Goal: Communication & Community: Answer question/provide support

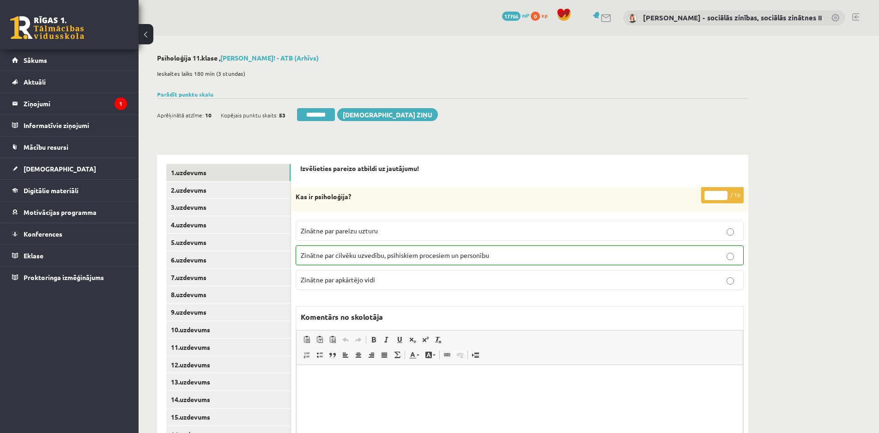
click at [631, 67] on div "Ieskaites laiks 180 min (3 stundas)" at bounding box center [452, 76] width 591 height 23
click at [724, 71] on div "Ieskaites laiks 180 min (3 stundas)" at bounding box center [452, 76] width 591 height 23
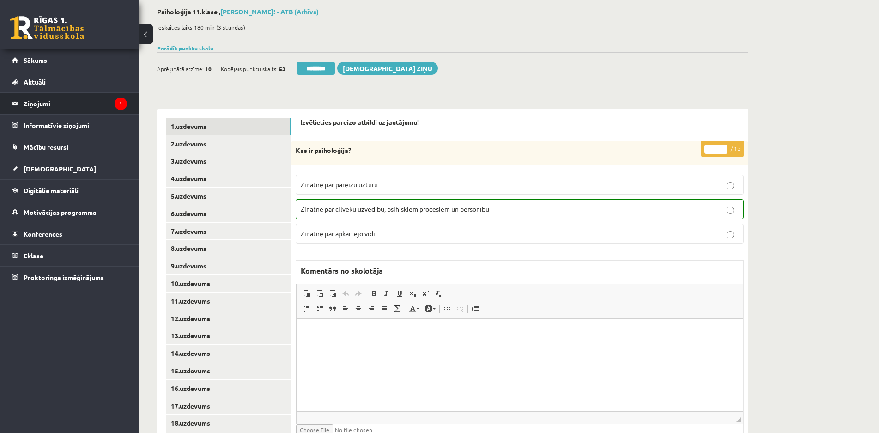
click at [37, 106] on legend "Ziņojumi 1" at bounding box center [75, 103] width 103 height 21
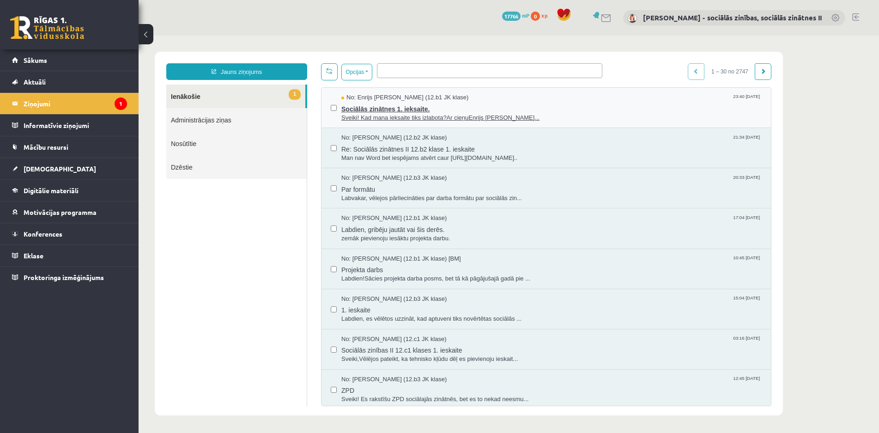
click at [363, 106] on span "Sociālās zinātnes 1. ieksaite." at bounding box center [551, 108] width 420 height 12
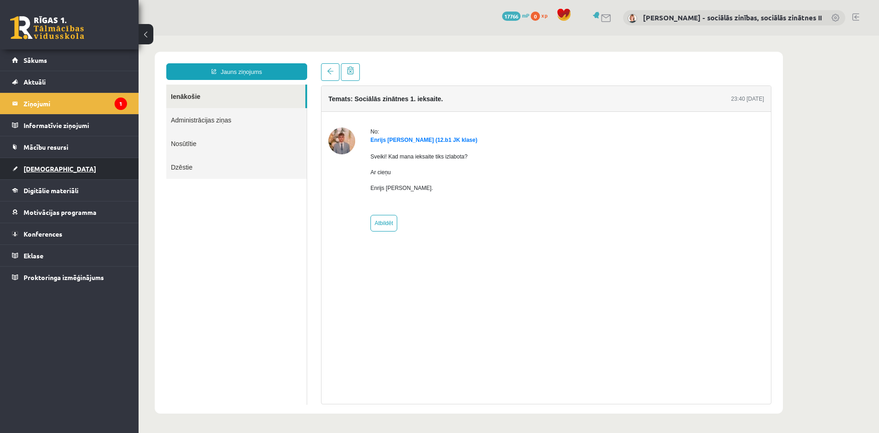
click at [30, 169] on span "[DEMOGRAPHIC_DATA]" at bounding box center [60, 168] width 72 height 8
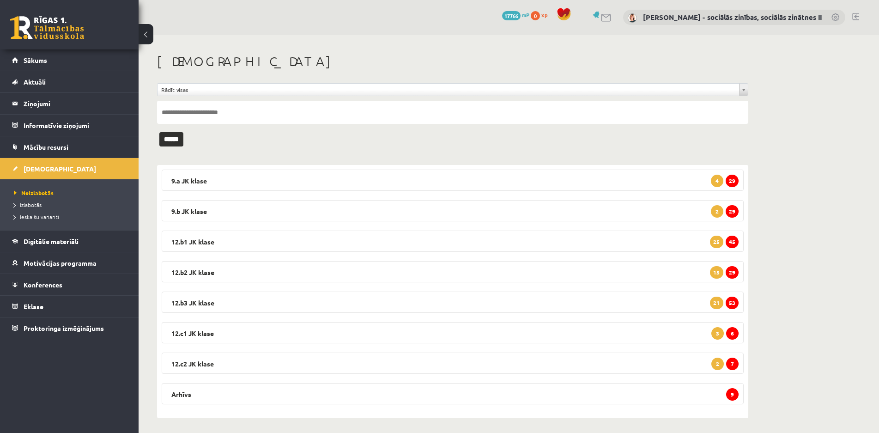
scroll to position [5, 0]
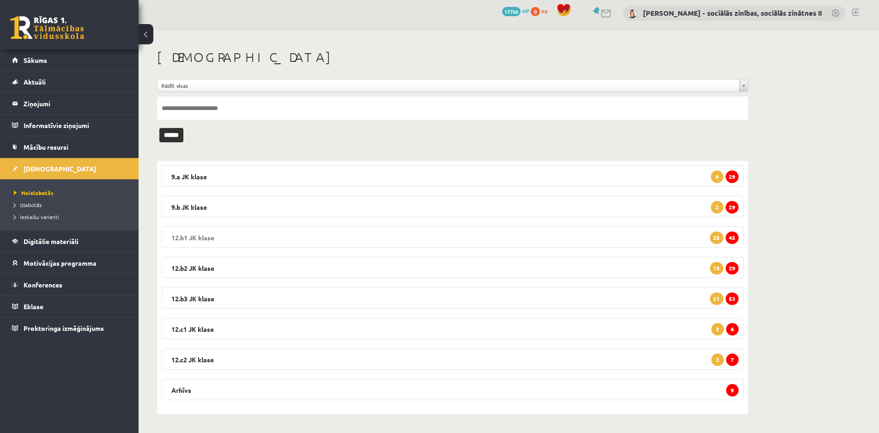
click at [731, 236] on span "45" at bounding box center [731, 237] width 13 height 12
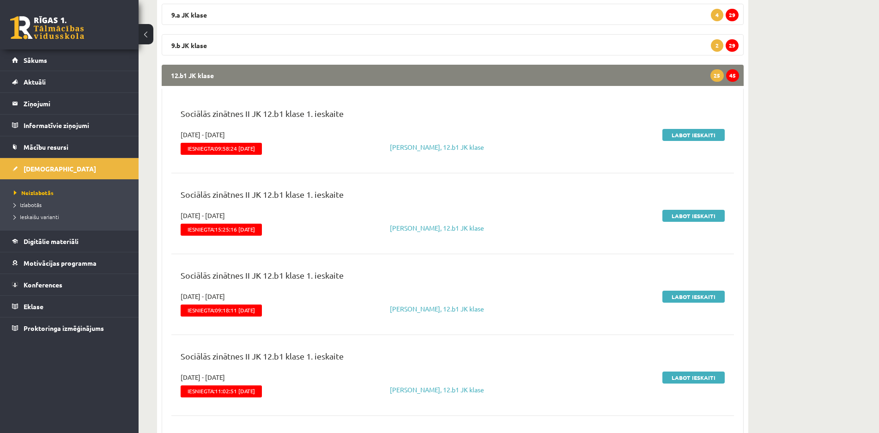
scroll to position [0, 0]
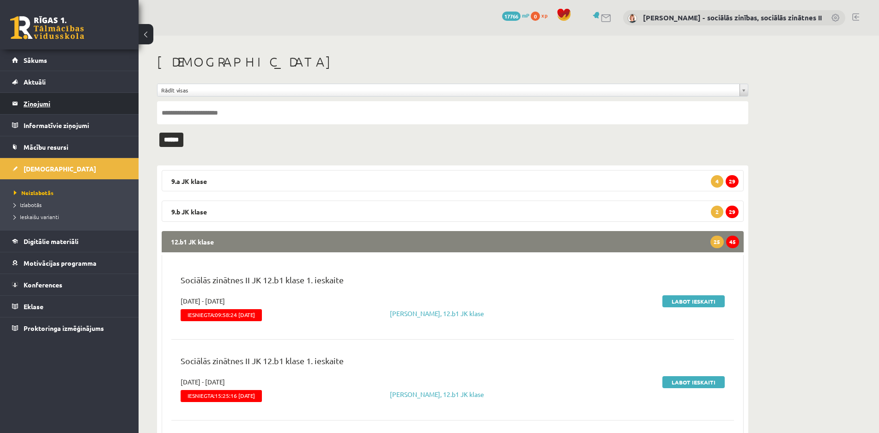
click at [36, 103] on legend "Ziņojumi 1" at bounding box center [75, 103] width 103 height 21
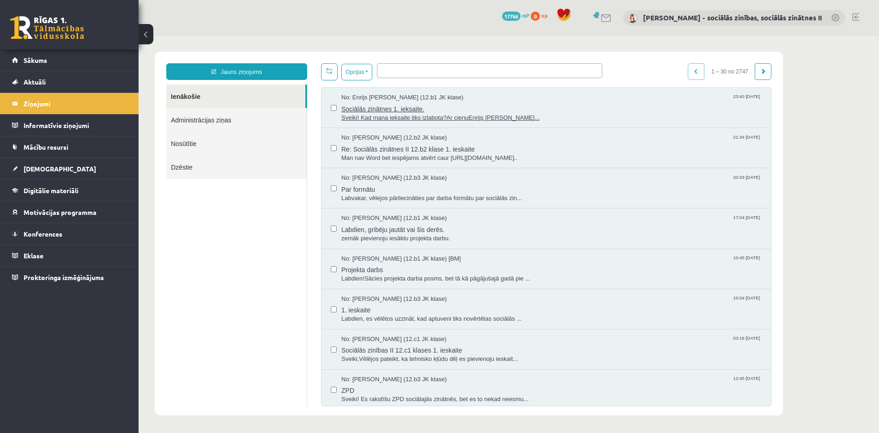
click at [378, 104] on span "Sociālās zinātnes 1. ieksaite." at bounding box center [551, 108] width 420 height 12
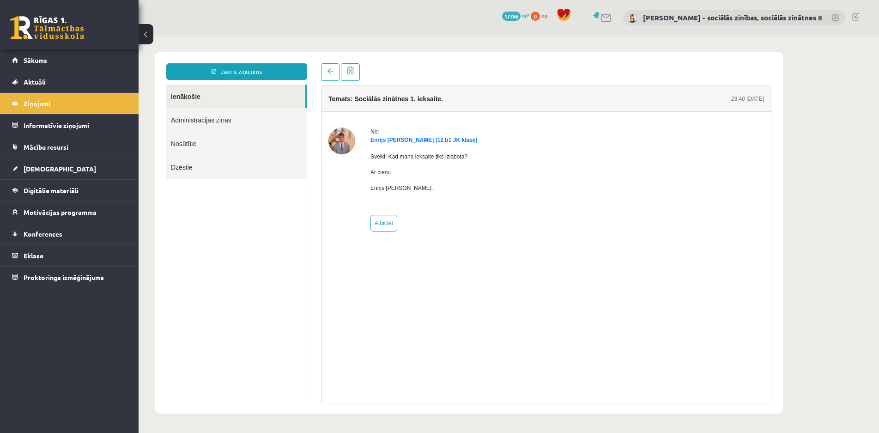
click at [377, 245] on div "No: [PERSON_NAME] (12.b1 JK klase) Sveiki! Kad mana ieksaite tiks izlabota? Ar …" at bounding box center [545, 179] width 449 height 135
click at [384, 221] on link "Atbildēt" at bounding box center [383, 223] width 27 height 17
type input "**********"
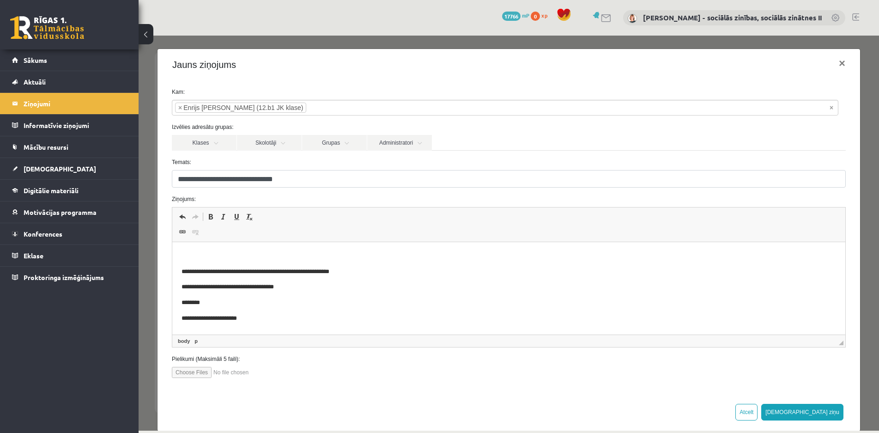
click at [181, 257] on p "Bagātinātā teksta redaktors, wiswyg-editor-47433783485500-1760362147-907" at bounding box center [508, 256] width 654 height 10
click at [757, 414] on button "Atcelt" at bounding box center [746, 412] width 22 height 17
